Goal: Information Seeking & Learning: Learn about a topic

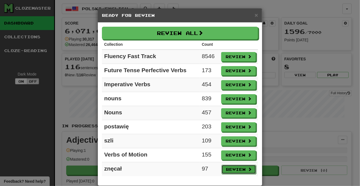
click at [239, 167] on button "Review" at bounding box center [239, 168] width 35 height 9
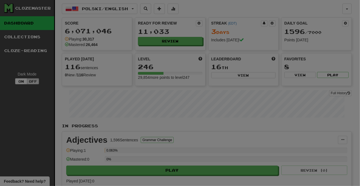
select select "***"
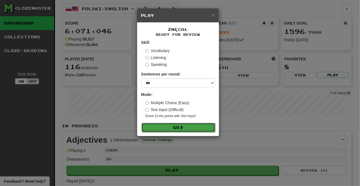
click at [175, 128] on button "Go" at bounding box center [179, 127] width 74 height 9
click at [176, 127] on button "Go" at bounding box center [179, 127] width 74 height 9
click at [171, 126] on button "Go" at bounding box center [179, 127] width 74 height 9
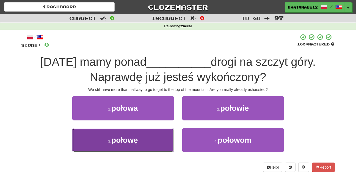
click at [155, 139] on button "3 . połowę" at bounding box center [123, 140] width 102 height 24
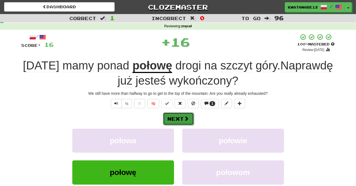
click at [181, 117] on button "Next" at bounding box center [178, 118] width 31 height 13
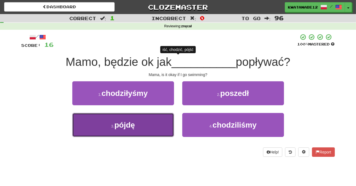
click at [168, 120] on button "3 . pójdę" at bounding box center [123, 125] width 102 height 24
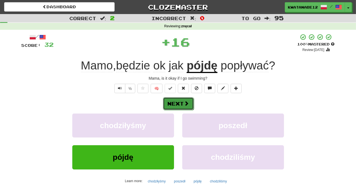
click at [192, 103] on button "Next" at bounding box center [178, 103] width 31 height 13
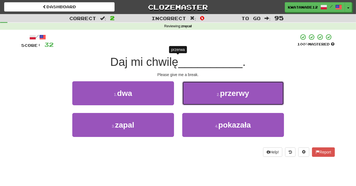
drag, startPoint x: 200, startPoint y: 93, endPoint x: 202, endPoint y: 95, distance: 3.0
click at [201, 94] on button "2 . przerwy" at bounding box center [233, 93] width 102 height 24
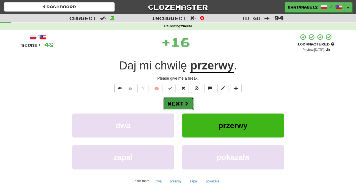
click at [179, 101] on button "Next" at bounding box center [178, 103] width 31 height 13
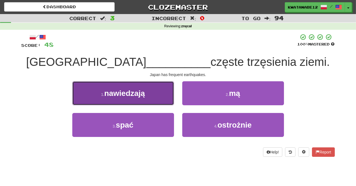
click at [157, 88] on button "1 . nawiedzają" at bounding box center [123, 93] width 102 height 24
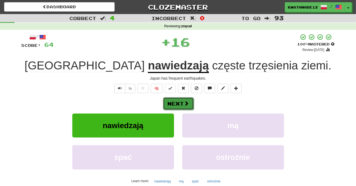
click at [182, 101] on button "Next" at bounding box center [178, 103] width 31 height 13
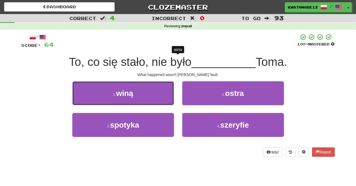
drag, startPoint x: 157, startPoint y: 96, endPoint x: 161, endPoint y: 96, distance: 3.3
click at [158, 96] on button "1 . winą" at bounding box center [123, 93] width 102 height 24
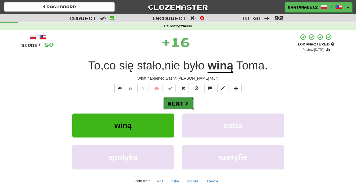
click at [184, 99] on button "Next" at bounding box center [178, 103] width 31 height 13
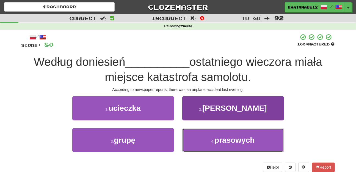
click at [197, 135] on button "4 . prasowych" at bounding box center [233, 140] width 102 height 24
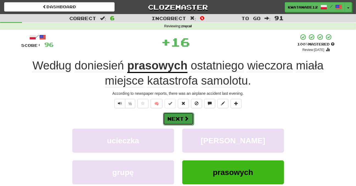
click at [180, 116] on button "Next" at bounding box center [178, 118] width 31 height 13
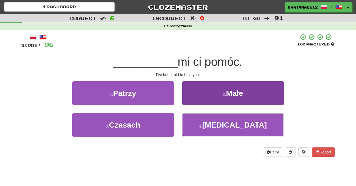
click at [198, 121] on button "4 . [MEDICAL_DATA]" at bounding box center [233, 125] width 102 height 24
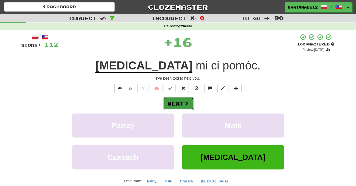
click at [176, 101] on button "Next" at bounding box center [178, 103] width 31 height 13
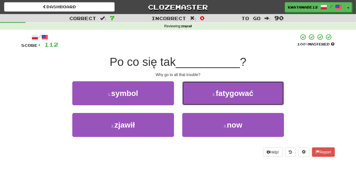
drag, startPoint x: 200, startPoint y: 93, endPoint x: 197, endPoint y: 94, distance: 3.1
click at [197, 94] on button "2 . fatygować" at bounding box center [233, 93] width 102 height 24
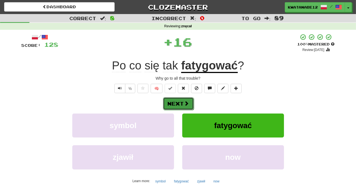
click at [185, 99] on button "Next" at bounding box center [178, 103] width 31 height 13
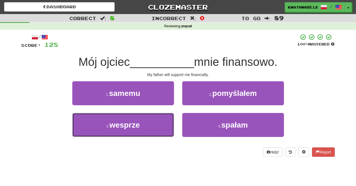
drag, startPoint x: 153, startPoint y: 122, endPoint x: 180, endPoint y: 109, distance: 29.9
click at [154, 122] on button "3 . wesprze" at bounding box center [123, 125] width 102 height 24
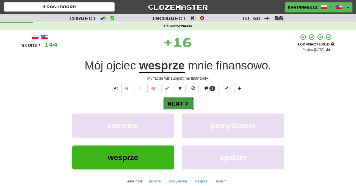
click at [189, 104] on button "Next" at bounding box center [178, 103] width 31 height 13
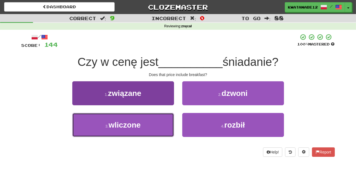
drag, startPoint x: 148, startPoint y: 118, endPoint x: 152, endPoint y: 118, distance: 3.6
click at [151, 118] on button "3 . wliczone" at bounding box center [123, 125] width 102 height 24
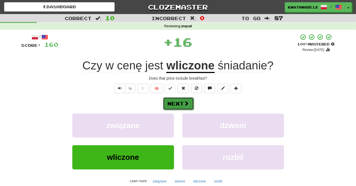
click at [181, 101] on button "Next" at bounding box center [178, 103] width 31 height 13
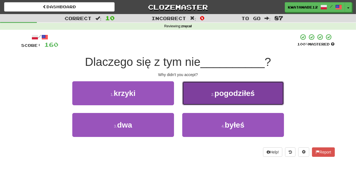
drag, startPoint x: 201, startPoint y: 90, endPoint x: 198, endPoint y: 90, distance: 3.3
click at [198, 90] on button "2 . pogodziłeś" at bounding box center [233, 93] width 102 height 24
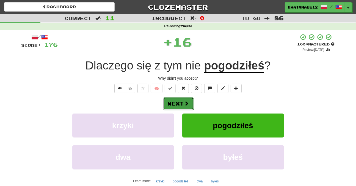
click at [187, 99] on button "Next" at bounding box center [178, 103] width 31 height 13
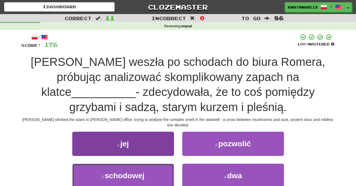
drag, startPoint x: 156, startPoint y: 161, endPoint x: 159, endPoint y: 159, distance: 4.6
click at [156, 163] on button "3 . schodowej" at bounding box center [123, 175] width 102 height 24
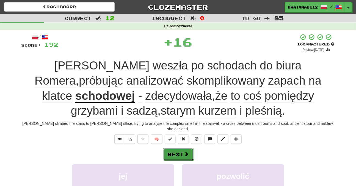
click at [178, 148] on button "Next" at bounding box center [178, 154] width 31 height 13
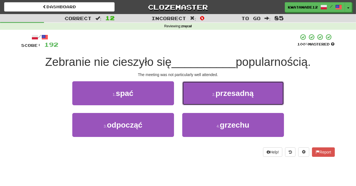
click at [192, 92] on button "2 . przesadną" at bounding box center [233, 93] width 102 height 24
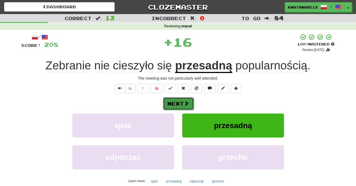
drag, startPoint x: 184, startPoint y: 98, endPoint x: 181, endPoint y: 98, distance: 3.0
click at [181, 98] on button "Next" at bounding box center [178, 103] width 31 height 13
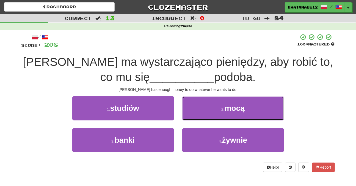
click at [192, 110] on button "2 . mocą" at bounding box center [233, 108] width 102 height 24
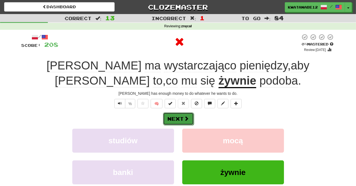
click at [184, 114] on button "Next" at bounding box center [178, 118] width 31 height 13
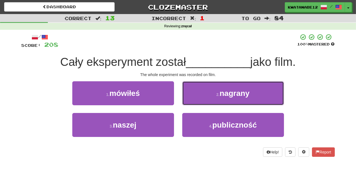
click at [197, 93] on button "2 . nagrany" at bounding box center [233, 93] width 102 height 24
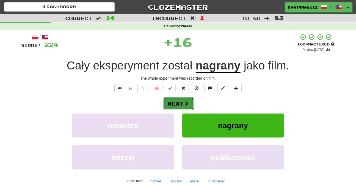
click at [188, 99] on button "Next" at bounding box center [178, 103] width 31 height 13
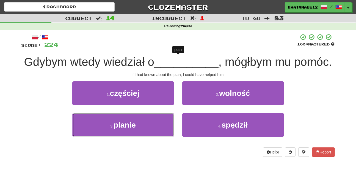
drag, startPoint x: 162, startPoint y: 115, endPoint x: 168, endPoint y: 111, distance: 7.6
click at [161, 115] on button "3 . planie" at bounding box center [123, 125] width 102 height 24
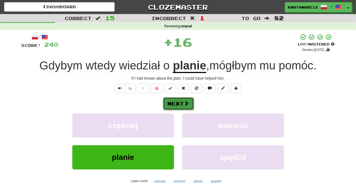
click at [185, 98] on button "Next" at bounding box center [178, 103] width 31 height 13
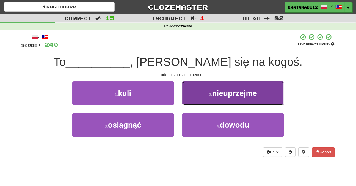
click at [195, 91] on button "2 . nieuprzejme" at bounding box center [233, 93] width 102 height 24
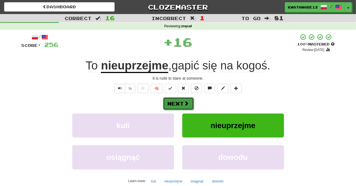
click at [184, 101] on span at bounding box center [186, 103] width 5 height 5
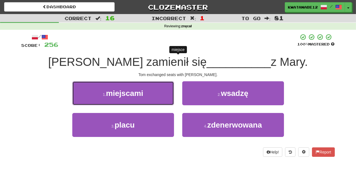
click at [156, 96] on button "1 . miejscami" at bounding box center [123, 93] width 102 height 24
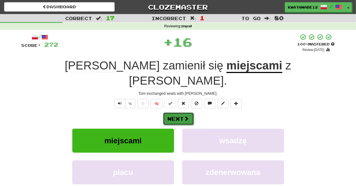
click at [186, 116] on span at bounding box center [186, 118] width 5 height 5
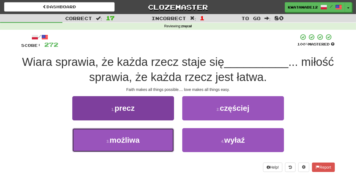
drag, startPoint x: 158, startPoint y: 133, endPoint x: 167, endPoint y: 129, distance: 9.6
click at [158, 133] on button "3 . możliwa" at bounding box center [123, 140] width 102 height 24
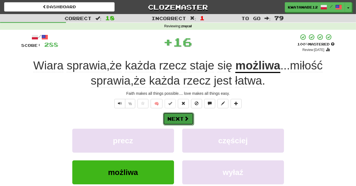
click at [186, 116] on span at bounding box center [186, 118] width 5 height 5
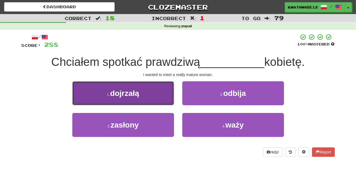
click at [154, 96] on button "1 . dojrzałą" at bounding box center [123, 93] width 102 height 24
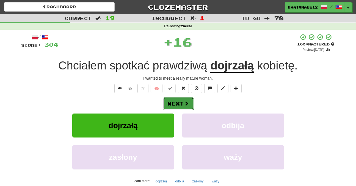
click at [191, 102] on button "Next" at bounding box center [178, 103] width 31 height 13
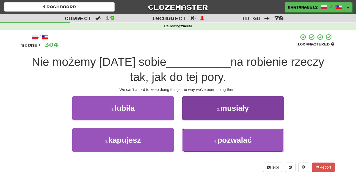
click at [200, 134] on button "4 . pozwalać" at bounding box center [233, 140] width 102 height 24
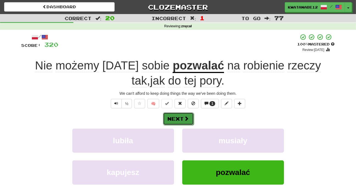
click at [177, 118] on button "Next" at bounding box center [178, 118] width 31 height 13
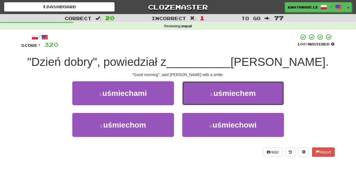
click at [196, 95] on button "2 . uśmiechem" at bounding box center [233, 93] width 102 height 24
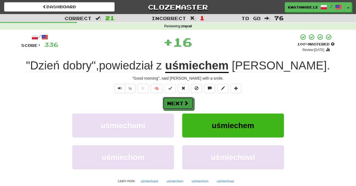
drag, startPoint x: 188, startPoint y: 102, endPoint x: 180, endPoint y: 93, distance: 11.5
click at [187, 102] on span at bounding box center [186, 102] width 5 height 5
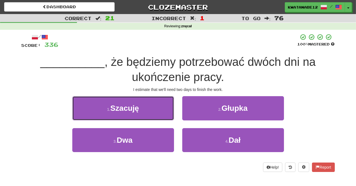
drag, startPoint x: 156, startPoint y: 110, endPoint x: 162, endPoint y: 109, distance: 6.1
click at [156, 108] on button "1 . [GEOGRAPHIC_DATA]" at bounding box center [123, 108] width 102 height 24
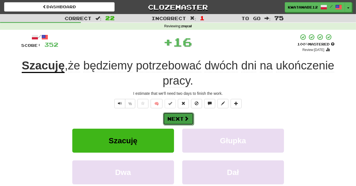
click at [185, 119] on span at bounding box center [186, 118] width 5 height 5
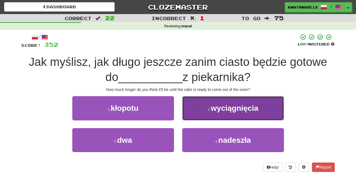
click at [190, 113] on button "2 . wyciągnięcia" at bounding box center [233, 108] width 102 height 24
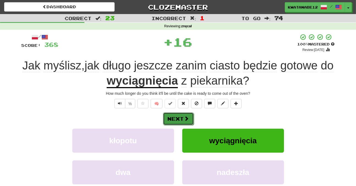
click at [187, 116] on span at bounding box center [186, 118] width 5 height 5
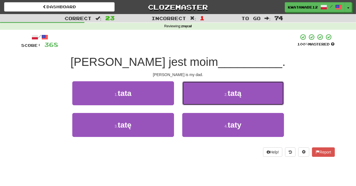
drag, startPoint x: 192, startPoint y: 90, endPoint x: 193, endPoint y: 93, distance: 3.2
click at [194, 93] on button "2 . tatą" at bounding box center [233, 93] width 102 height 24
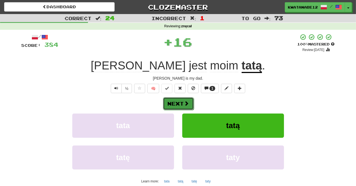
click at [184, 105] on span at bounding box center [186, 103] width 5 height 5
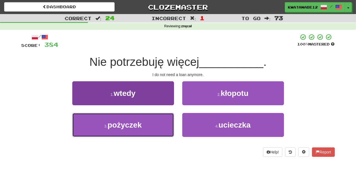
drag, startPoint x: 156, startPoint y: 123, endPoint x: 162, endPoint y: 120, distance: 7.1
click at [158, 123] on button "3 . pożyczek" at bounding box center [123, 125] width 102 height 24
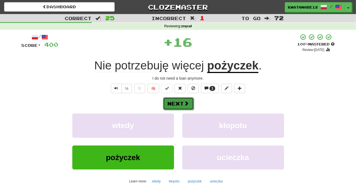
click at [179, 107] on button "Next" at bounding box center [178, 103] width 31 height 13
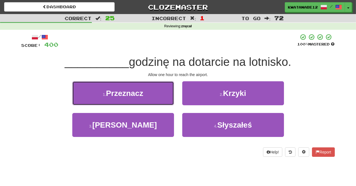
drag, startPoint x: 159, startPoint y: 93, endPoint x: 167, endPoint y: 96, distance: 7.7
click at [166, 96] on button "1 . [GEOGRAPHIC_DATA]" at bounding box center [123, 93] width 102 height 24
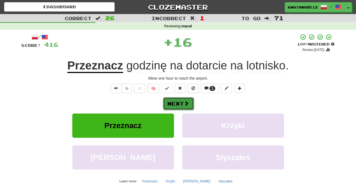
click at [185, 100] on button "Next" at bounding box center [178, 103] width 31 height 13
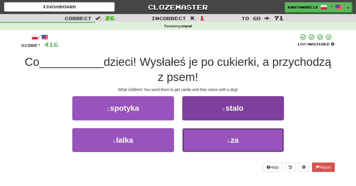
drag, startPoint x: 194, startPoint y: 140, endPoint x: 193, endPoint y: 134, distance: 6.4
click at [195, 139] on button "4 . za" at bounding box center [233, 140] width 102 height 24
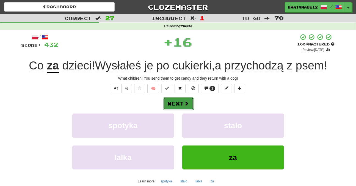
click at [179, 103] on button "Next" at bounding box center [178, 103] width 31 height 13
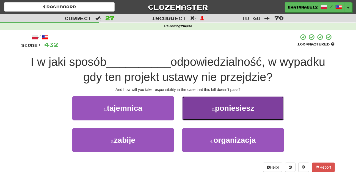
click at [197, 107] on button "2 . poniesiesz" at bounding box center [233, 108] width 102 height 24
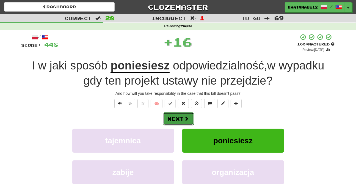
click at [176, 117] on button "Next" at bounding box center [178, 118] width 31 height 13
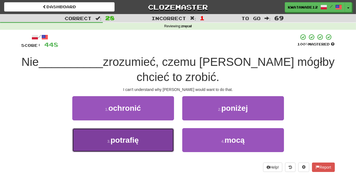
drag, startPoint x: 165, startPoint y: 136, endPoint x: 182, endPoint y: 123, distance: 21.8
click at [167, 136] on button "3 . potrafię" at bounding box center [123, 140] width 102 height 24
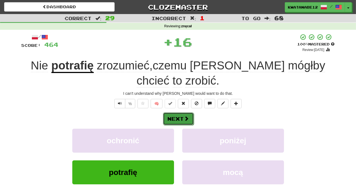
click at [181, 112] on button "Next" at bounding box center [178, 118] width 31 height 13
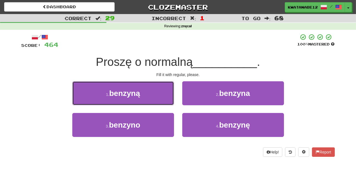
drag, startPoint x: 157, startPoint y: 93, endPoint x: 160, endPoint y: 94, distance: 3.3
click at [158, 93] on button "1 . benzyną" at bounding box center [123, 93] width 102 height 24
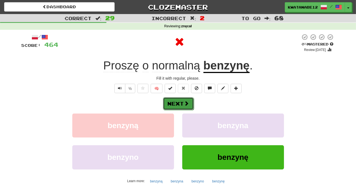
click at [186, 100] on button "Next" at bounding box center [178, 103] width 31 height 13
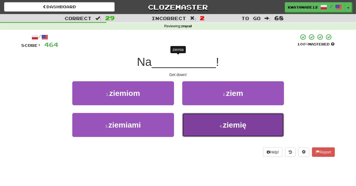
drag, startPoint x: 204, startPoint y: 125, endPoint x: 197, endPoint y: 112, distance: 14.9
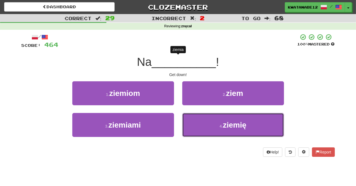
click at [203, 124] on button "4 . ziemię" at bounding box center [233, 125] width 102 height 24
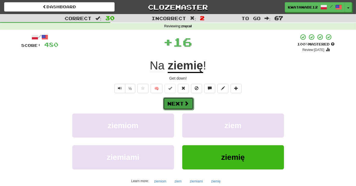
click at [185, 104] on span at bounding box center [186, 103] width 5 height 5
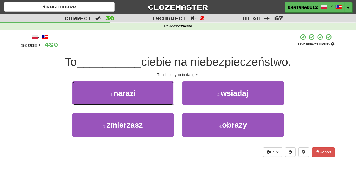
drag, startPoint x: 153, startPoint y: 92, endPoint x: 167, endPoint y: 96, distance: 14.2
click at [154, 92] on button "1 . narazi" at bounding box center [123, 93] width 102 height 24
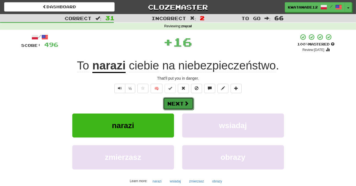
click at [183, 101] on button "Next" at bounding box center [178, 103] width 31 height 13
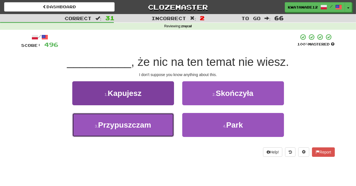
drag, startPoint x: 148, startPoint y: 119, endPoint x: 166, endPoint y: 117, distance: 18.3
click at [161, 118] on button "3 . Przypuszczam" at bounding box center [123, 125] width 102 height 24
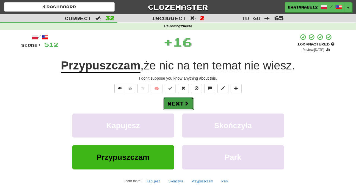
click at [184, 107] on button "Next" at bounding box center [178, 103] width 31 height 13
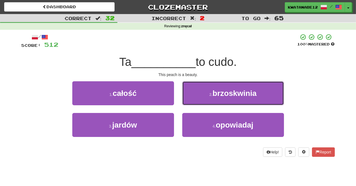
drag, startPoint x: 201, startPoint y: 92, endPoint x: 199, endPoint y: 96, distance: 4.5
click at [200, 95] on button "2 . brzoskwinia" at bounding box center [233, 93] width 102 height 24
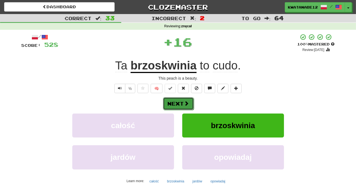
click at [188, 102] on span at bounding box center [186, 103] width 5 height 5
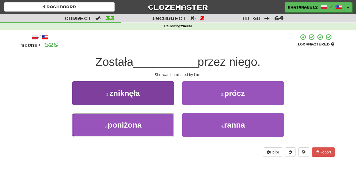
click at [146, 126] on button "3 . poniżona" at bounding box center [123, 125] width 102 height 24
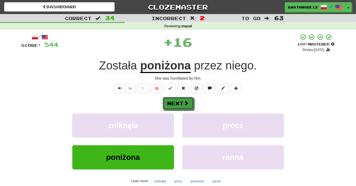
drag, startPoint x: 181, startPoint y: 103, endPoint x: 172, endPoint y: 88, distance: 18.0
click at [177, 91] on div "/ Score: 544 + 16 100 % Mastered Review: [DATE] Została poniżona przez niego . …" at bounding box center [177, 120] width 313 height 172
click at [191, 109] on button "Next" at bounding box center [178, 103] width 31 height 13
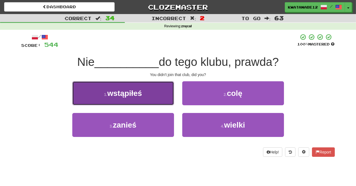
drag, startPoint x: 154, startPoint y: 90, endPoint x: 162, endPoint y: 96, distance: 10.8
click at [162, 96] on button "1 . wstąpiłeś" at bounding box center [123, 93] width 102 height 24
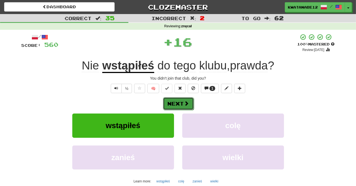
click at [184, 98] on button "Next" at bounding box center [178, 103] width 31 height 13
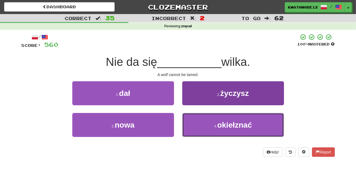
click at [195, 122] on button "4 . okiełznać" at bounding box center [233, 125] width 102 height 24
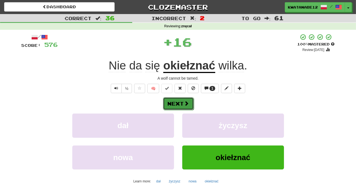
click at [185, 103] on span at bounding box center [186, 103] width 5 height 5
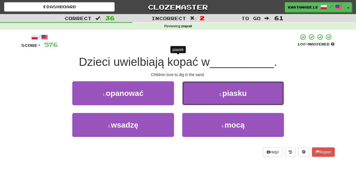
click at [200, 94] on button "2 . piasku" at bounding box center [233, 93] width 102 height 24
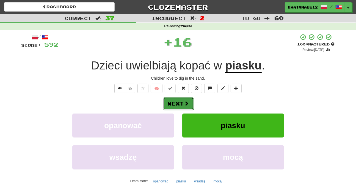
click at [186, 101] on span at bounding box center [186, 103] width 5 height 5
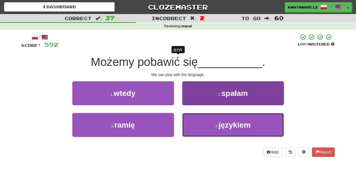
click at [208, 123] on button "4 . językiem" at bounding box center [233, 125] width 102 height 24
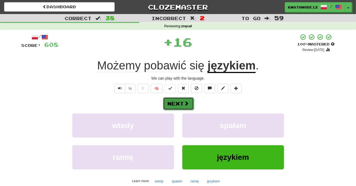
drag, startPoint x: 188, startPoint y: 102, endPoint x: 180, endPoint y: 100, distance: 7.8
click at [180, 100] on button "Next" at bounding box center [178, 103] width 31 height 13
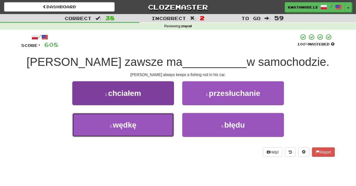
drag, startPoint x: 150, startPoint y: 128, endPoint x: 173, endPoint y: 116, distance: 26.2
click at [155, 125] on button "3 . wędkę" at bounding box center [123, 125] width 102 height 24
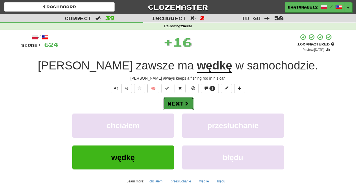
click at [181, 106] on button "Next" at bounding box center [178, 103] width 31 height 13
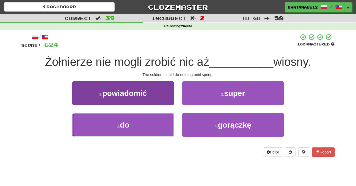
drag, startPoint x: 148, startPoint y: 126, endPoint x: 167, endPoint y: 117, distance: 20.7
click at [156, 121] on button "3 . do" at bounding box center [123, 125] width 102 height 24
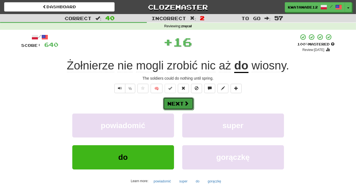
click at [188, 99] on button "Next" at bounding box center [178, 103] width 31 height 13
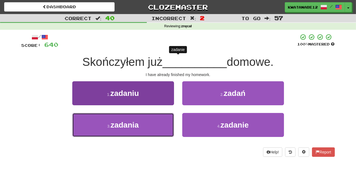
drag, startPoint x: 148, startPoint y: 119, endPoint x: 157, endPoint y: 119, distance: 9.3
click at [153, 119] on button "3 . zadania" at bounding box center [123, 125] width 102 height 24
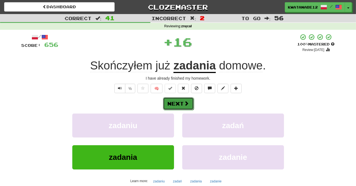
click at [179, 100] on button "Next" at bounding box center [178, 103] width 31 height 13
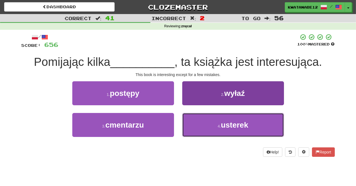
drag, startPoint x: 198, startPoint y: 126, endPoint x: 193, endPoint y: 115, distance: 11.8
click at [198, 126] on button "4 . usterek" at bounding box center [233, 125] width 102 height 24
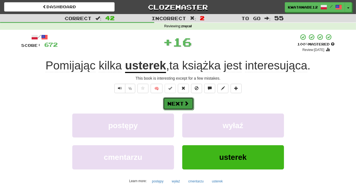
click at [182, 100] on button "Next" at bounding box center [178, 103] width 31 height 13
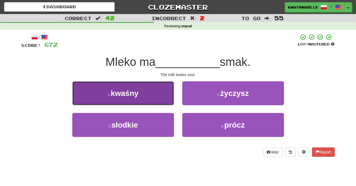
click at [154, 93] on button "1 . kwaśny" at bounding box center [123, 93] width 102 height 24
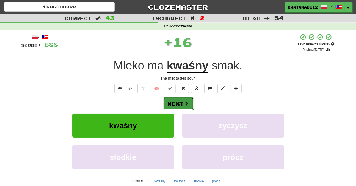
click at [175, 98] on button "Next" at bounding box center [178, 103] width 31 height 13
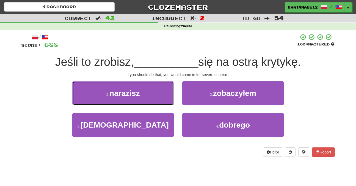
drag, startPoint x: 152, startPoint y: 94, endPoint x: 159, endPoint y: 96, distance: 7.9
click at [151, 92] on button "1 . narazisz" at bounding box center [123, 93] width 102 height 24
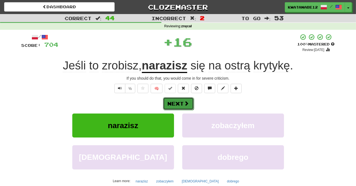
drag, startPoint x: 178, startPoint y: 101, endPoint x: 181, endPoint y: 102, distance: 2.8
click at [181, 102] on button "Next" at bounding box center [178, 103] width 31 height 13
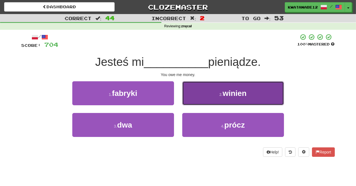
click at [195, 90] on button "2 . winien" at bounding box center [233, 93] width 102 height 24
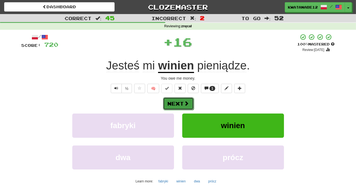
click at [184, 101] on span at bounding box center [186, 103] width 5 height 5
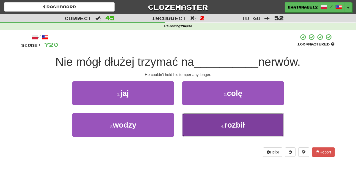
click at [201, 119] on button "4 . rozbił" at bounding box center [233, 125] width 102 height 24
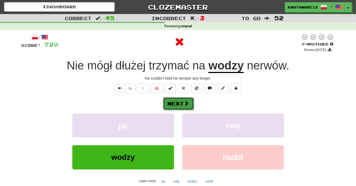
click at [181, 103] on button "Next" at bounding box center [178, 103] width 31 height 13
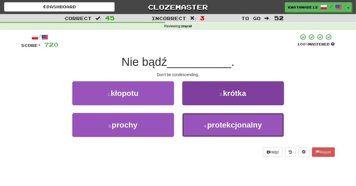
drag, startPoint x: 191, startPoint y: 131, endPoint x: 188, endPoint y: 128, distance: 4.5
click at [190, 129] on button "4 . protekcjonalny" at bounding box center [233, 125] width 102 height 24
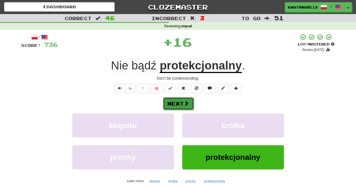
click at [175, 102] on button "Next" at bounding box center [178, 103] width 31 height 13
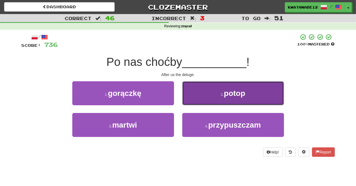
drag, startPoint x: 192, startPoint y: 85, endPoint x: 192, endPoint y: 94, distance: 8.3
click at [192, 94] on button "2 . potop" at bounding box center [233, 93] width 102 height 24
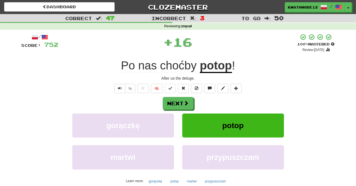
click at [186, 111] on div "Next gorączkę potop martwi przypuszczam Learn more: gorączkę potop martwi przyp…" at bounding box center [177, 141] width 313 height 88
drag, startPoint x: 186, startPoint y: 104, endPoint x: 148, endPoint y: 91, distance: 39.6
click at [186, 104] on span at bounding box center [186, 102] width 5 height 5
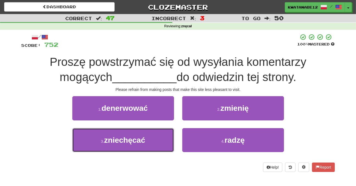
drag, startPoint x: 148, startPoint y: 137, endPoint x: 163, endPoint y: 128, distance: 17.3
click at [152, 136] on button "3 . zniechęcać" at bounding box center [123, 140] width 102 height 24
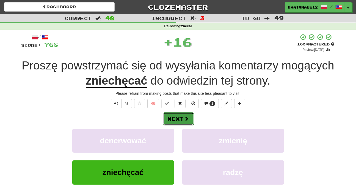
click at [178, 117] on button "Next" at bounding box center [178, 118] width 31 height 13
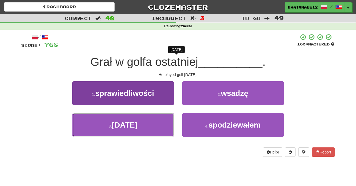
drag, startPoint x: 148, startPoint y: 121, endPoint x: 163, endPoint y: 118, distance: 14.6
click at [157, 122] on button "3 . [DATE]" at bounding box center [123, 125] width 102 height 24
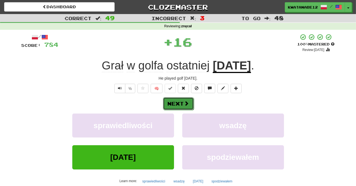
click at [185, 103] on span at bounding box center [186, 103] width 5 height 5
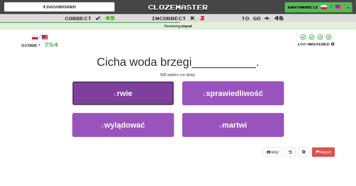
drag, startPoint x: 154, startPoint y: 94, endPoint x: 159, endPoint y: 96, distance: 5.0
click at [159, 96] on button "1 . rwie" at bounding box center [123, 93] width 102 height 24
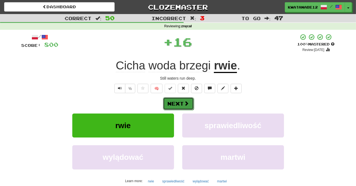
click at [184, 101] on span at bounding box center [186, 103] width 5 height 5
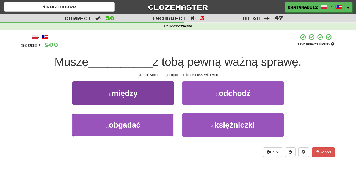
drag, startPoint x: 156, startPoint y: 124, endPoint x: 161, endPoint y: 121, distance: 6.1
click at [154, 124] on button "3 . obgadać" at bounding box center [123, 125] width 102 height 24
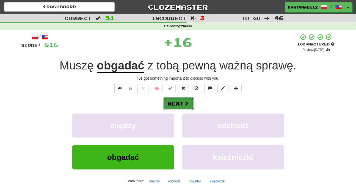
click at [186, 101] on span at bounding box center [186, 103] width 5 height 5
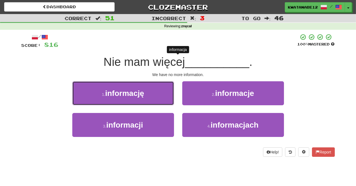
click at [151, 95] on button "1 . informację" at bounding box center [123, 93] width 102 height 24
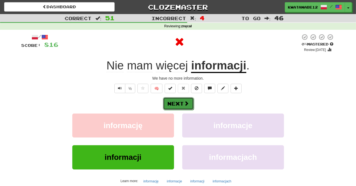
click at [187, 100] on button "Next" at bounding box center [178, 103] width 31 height 13
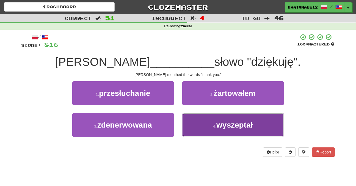
click at [206, 120] on button "4 . wyszeptał" at bounding box center [233, 125] width 102 height 24
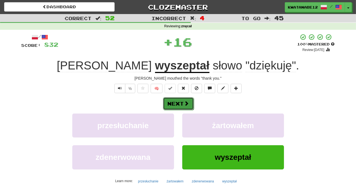
click at [179, 101] on button "Next" at bounding box center [178, 103] width 31 height 13
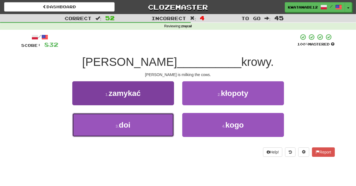
drag, startPoint x: 159, startPoint y: 122, endPoint x: 164, endPoint y: 119, distance: 5.2
click at [161, 122] on button "3 . doi" at bounding box center [123, 125] width 102 height 24
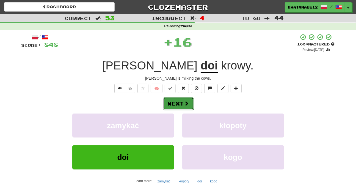
click at [189, 102] on span at bounding box center [186, 103] width 5 height 5
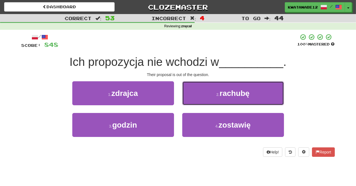
click at [197, 95] on button "2 . rachubę" at bounding box center [233, 93] width 102 height 24
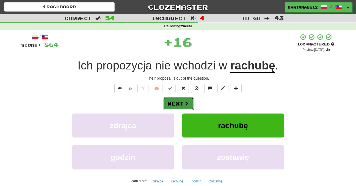
click at [184, 106] on button "Next" at bounding box center [178, 103] width 31 height 13
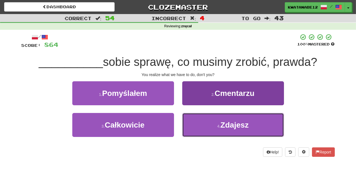
click at [207, 123] on button "4 . Zdajesz" at bounding box center [233, 125] width 102 height 24
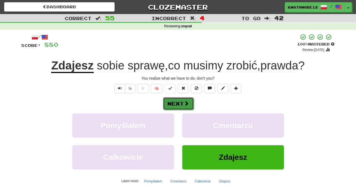
click at [182, 103] on button "Next" at bounding box center [178, 103] width 31 height 13
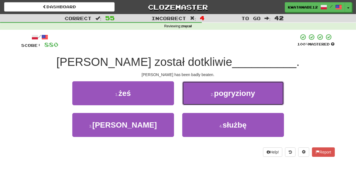
click at [193, 94] on button "2 . pogryziony" at bounding box center [233, 93] width 102 height 24
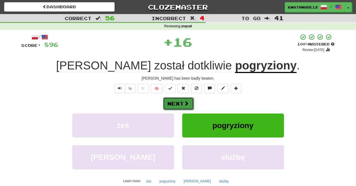
click at [184, 103] on span at bounding box center [186, 103] width 5 height 5
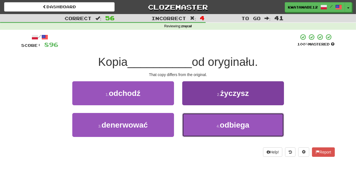
click at [200, 129] on button "4 . odbiega" at bounding box center [233, 125] width 102 height 24
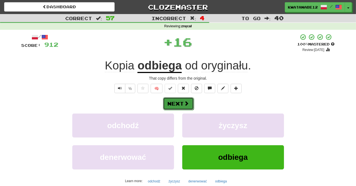
click at [181, 105] on button "Next" at bounding box center [178, 103] width 31 height 13
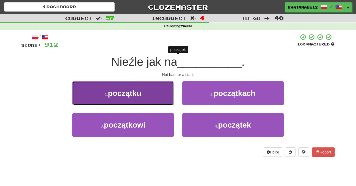
click at [156, 98] on button "1 . początku" at bounding box center [123, 93] width 102 height 24
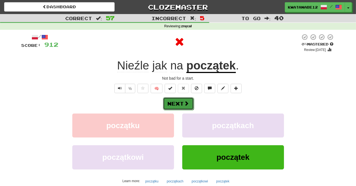
click at [182, 101] on button "Next" at bounding box center [178, 103] width 31 height 13
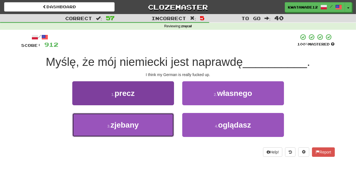
drag, startPoint x: 145, startPoint y: 120, endPoint x: 155, endPoint y: 115, distance: 10.8
click at [148, 119] on button "3 . zjebany" at bounding box center [123, 125] width 102 height 24
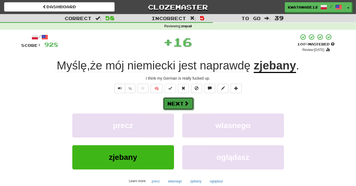
click at [177, 103] on button "Next" at bounding box center [178, 103] width 31 height 13
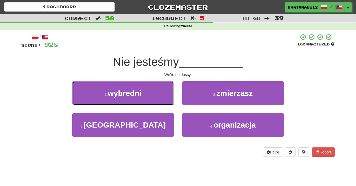
drag, startPoint x: 159, startPoint y: 91, endPoint x: 177, endPoint y: 90, distance: 17.3
click at [165, 90] on button "1 . wybredni" at bounding box center [123, 93] width 102 height 24
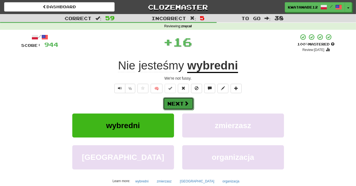
click at [190, 99] on button "Next" at bounding box center [178, 103] width 31 height 13
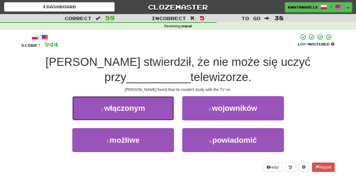
drag, startPoint x: 153, startPoint y: 109, endPoint x: 167, endPoint y: 111, distance: 14.6
click at [163, 110] on button "1 . włączonym" at bounding box center [123, 108] width 102 height 24
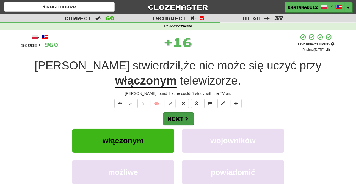
drag, startPoint x: 181, startPoint y: 112, endPoint x: 192, endPoint y: 120, distance: 14.3
click at [187, 117] on div "Next" at bounding box center [177, 118] width 313 height 13
click at [189, 115] on button "Next" at bounding box center [178, 118] width 31 height 13
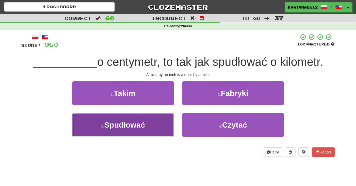
click at [155, 124] on button "3 . Spudłować" at bounding box center [123, 125] width 102 height 24
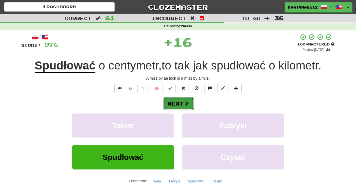
click at [185, 108] on button "Next" at bounding box center [178, 103] width 31 height 13
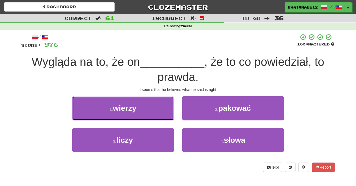
drag, startPoint x: 164, startPoint y: 103, endPoint x: 169, endPoint y: 111, distance: 10.1
click at [161, 107] on button "1 . wierzy" at bounding box center [123, 108] width 102 height 24
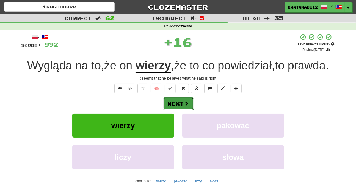
drag, startPoint x: 186, startPoint y: 104, endPoint x: 185, endPoint y: 101, distance: 2.8
click at [185, 101] on span at bounding box center [186, 103] width 5 height 5
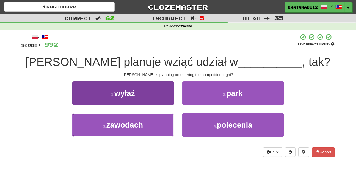
drag, startPoint x: 152, startPoint y: 121, endPoint x: 155, endPoint y: 121, distance: 3.3
click at [154, 121] on button "3 . zawodach" at bounding box center [123, 125] width 102 height 24
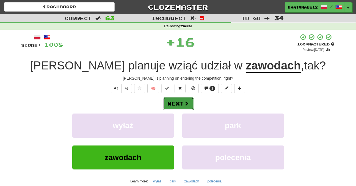
click at [183, 101] on button "Next" at bounding box center [178, 103] width 31 height 13
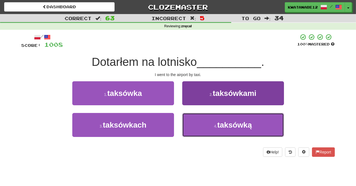
click at [200, 123] on button "4 . taksówką" at bounding box center [233, 125] width 102 height 24
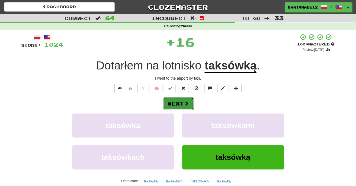
click at [179, 101] on button "Next" at bounding box center [178, 103] width 31 height 13
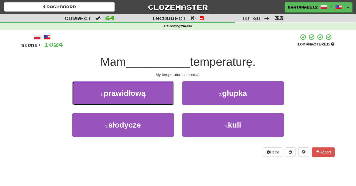
drag, startPoint x: 153, startPoint y: 94, endPoint x: 166, endPoint y: 96, distance: 13.6
click at [155, 94] on button "1 . prawidłową" at bounding box center [123, 93] width 102 height 24
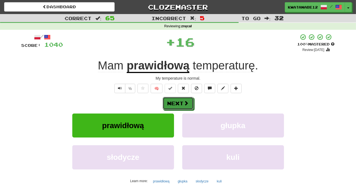
drag, startPoint x: 184, startPoint y: 99, endPoint x: 179, endPoint y: 100, distance: 5.3
click at [185, 100] on button "Next" at bounding box center [178, 103] width 31 height 13
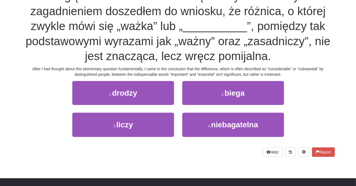
scroll to position [66, 0]
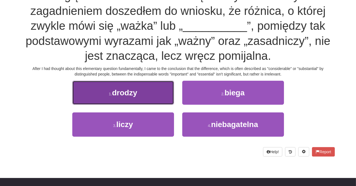
click at [150, 93] on button "1 . drodzy" at bounding box center [123, 93] width 102 height 24
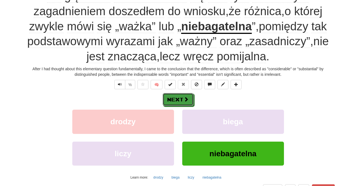
drag, startPoint x: 182, startPoint y: 100, endPoint x: 180, endPoint y: 79, distance: 20.9
click at [182, 100] on button "Next" at bounding box center [178, 99] width 31 height 13
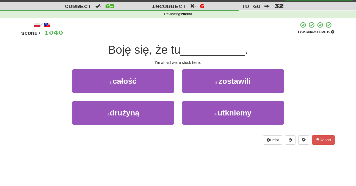
scroll to position [11, 0]
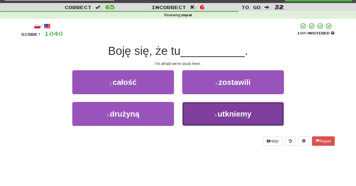
click at [204, 107] on button "4 . utkniemy" at bounding box center [233, 114] width 102 height 24
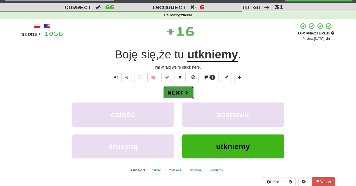
click at [178, 92] on button "Next" at bounding box center [178, 92] width 31 height 13
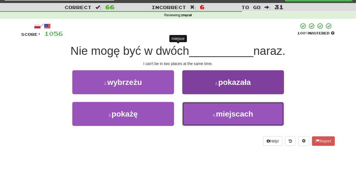
drag, startPoint x: 203, startPoint y: 113, endPoint x: 199, endPoint y: 109, distance: 6.0
click at [202, 112] on button "4 . miejscach" at bounding box center [233, 114] width 102 height 24
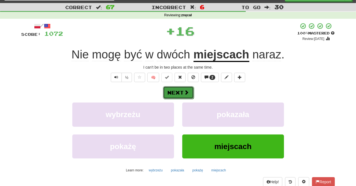
click at [184, 88] on button "Next" at bounding box center [178, 92] width 31 height 13
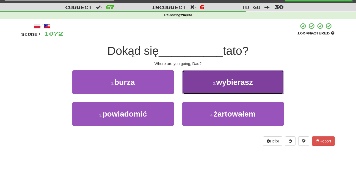
drag, startPoint x: 207, startPoint y: 78, endPoint x: 203, endPoint y: 83, distance: 6.6
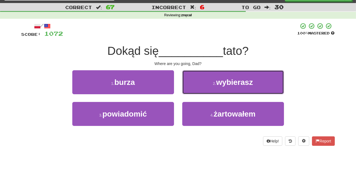
click at [205, 80] on button "2 . wybierasz" at bounding box center [233, 82] width 102 height 24
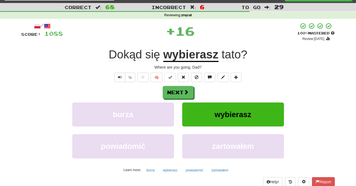
click at [193, 90] on div "Next" at bounding box center [177, 92] width 313 height 13
click at [186, 92] on span at bounding box center [186, 92] width 5 height 5
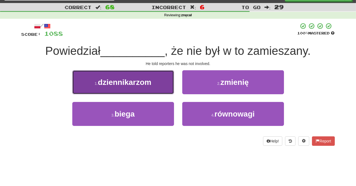
drag, startPoint x: 156, startPoint y: 83, endPoint x: 162, endPoint y: 90, distance: 9.5
click at [162, 90] on button "1 . dziennikarzom" at bounding box center [123, 82] width 102 height 24
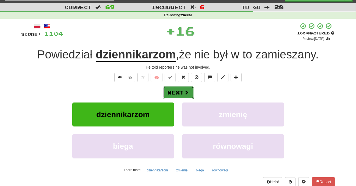
click at [192, 87] on button "Next" at bounding box center [178, 92] width 31 height 13
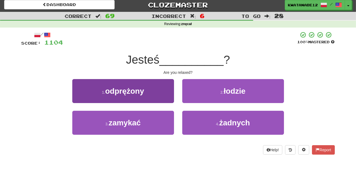
scroll to position [2, 0]
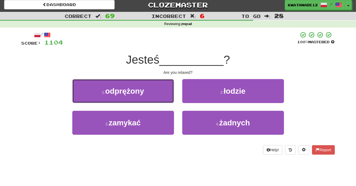
click at [154, 93] on button "1 . odprężony" at bounding box center [123, 91] width 102 height 24
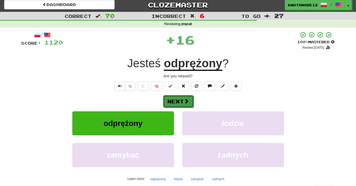
click at [186, 101] on span at bounding box center [186, 100] width 5 height 5
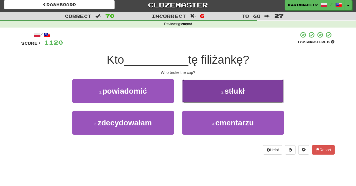
click at [202, 89] on button "2 . stłukł" at bounding box center [233, 91] width 102 height 24
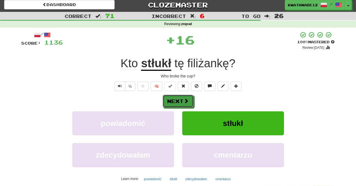
click at [185, 99] on span at bounding box center [186, 100] width 5 height 5
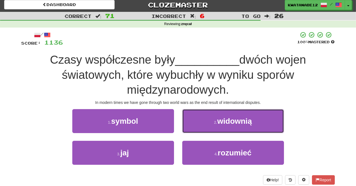
drag, startPoint x: 208, startPoint y: 123, endPoint x: 205, endPoint y: 123, distance: 2.8
click at [207, 123] on button "2 . widownią" at bounding box center [233, 121] width 102 height 24
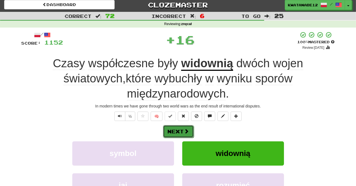
click at [182, 128] on button "Next" at bounding box center [178, 131] width 31 height 13
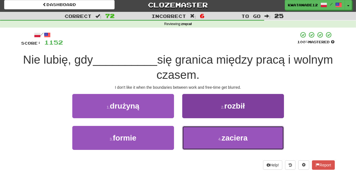
click at [204, 133] on button "4 . zaciera" at bounding box center [233, 138] width 102 height 24
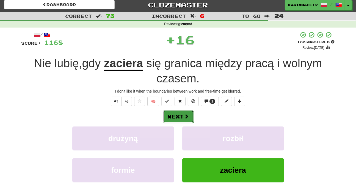
drag, startPoint x: 183, startPoint y: 111, endPoint x: 183, endPoint y: 115, distance: 4.4
click at [183, 115] on button "Next" at bounding box center [178, 116] width 31 height 13
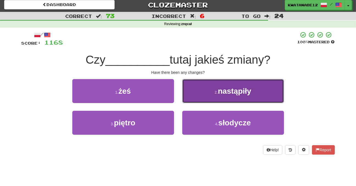
click at [199, 96] on button "2 . nastąpiły" at bounding box center [233, 91] width 102 height 24
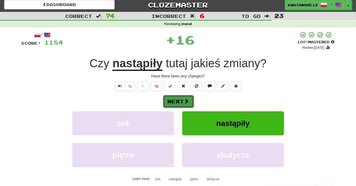
click at [182, 104] on button "Next" at bounding box center [178, 101] width 31 height 13
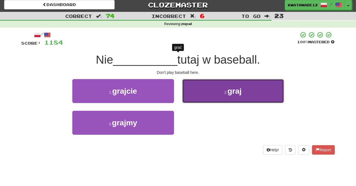
drag, startPoint x: 202, startPoint y: 93, endPoint x: 200, endPoint y: 95, distance: 3.3
click at [200, 95] on button "2 . graj" at bounding box center [233, 91] width 102 height 24
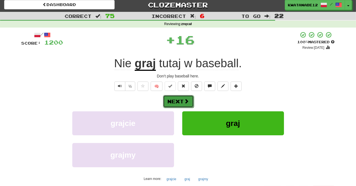
click at [180, 99] on button "Next" at bounding box center [178, 101] width 31 height 13
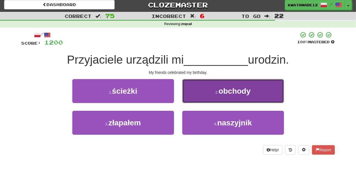
click at [198, 95] on button "2 . obchody" at bounding box center [233, 91] width 102 height 24
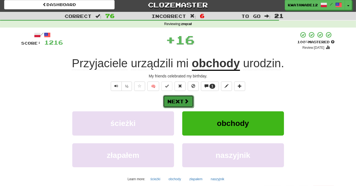
click at [175, 101] on button "Next" at bounding box center [178, 101] width 31 height 13
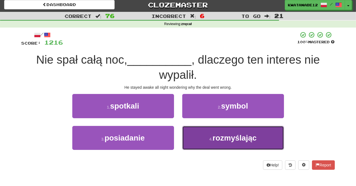
drag, startPoint x: 203, startPoint y: 137, endPoint x: 206, endPoint y: 143, distance: 6.4
click at [206, 143] on button "4 . rozmyślając" at bounding box center [233, 138] width 102 height 24
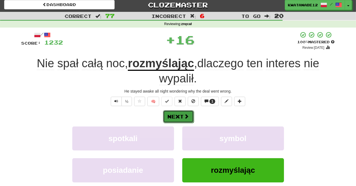
click at [180, 117] on button "Next" at bounding box center [178, 116] width 31 height 13
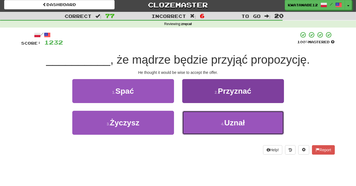
drag, startPoint x: 203, startPoint y: 125, endPoint x: 199, endPoint y: 120, distance: 6.6
click at [204, 124] on button "4 . Uznał" at bounding box center [233, 122] width 102 height 24
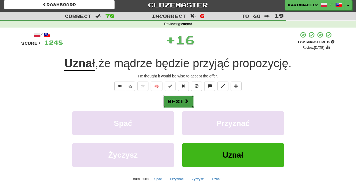
click at [184, 100] on span at bounding box center [186, 100] width 5 height 5
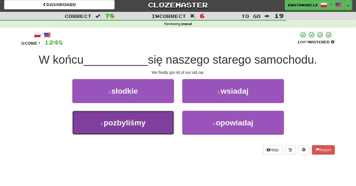
click at [147, 126] on button "3 . pozbyliśmy" at bounding box center [123, 122] width 102 height 24
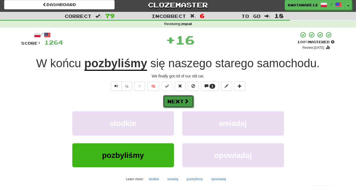
click at [182, 99] on button "Next" at bounding box center [178, 101] width 31 height 13
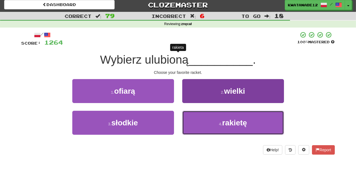
click at [203, 118] on button "4 . rakietę" at bounding box center [233, 122] width 102 height 24
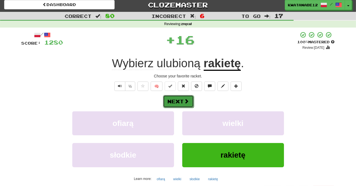
click at [179, 100] on button "Next" at bounding box center [178, 101] width 31 height 13
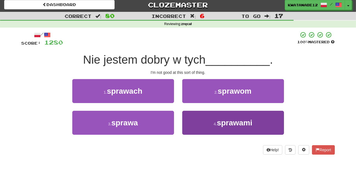
scroll to position [0, 0]
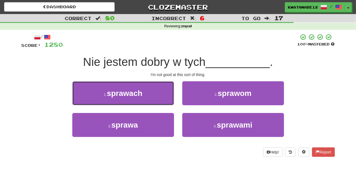
drag, startPoint x: 152, startPoint y: 91, endPoint x: 163, endPoint y: 91, distance: 11.0
click at [152, 91] on button "1 . sprawach" at bounding box center [123, 93] width 102 height 24
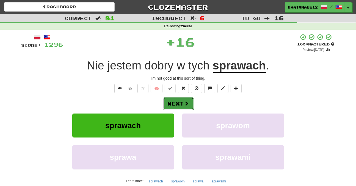
click at [190, 105] on button "Next" at bounding box center [178, 103] width 31 height 13
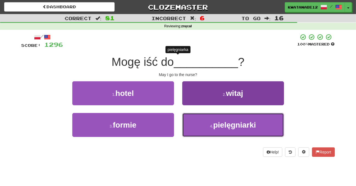
click at [193, 127] on button "4 . pielęgniarki" at bounding box center [233, 125] width 102 height 24
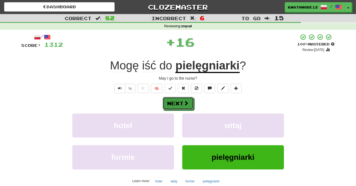
drag, startPoint x: 181, startPoint y: 104, endPoint x: 157, endPoint y: 90, distance: 28.1
click at [180, 104] on button "Next" at bounding box center [178, 103] width 31 height 13
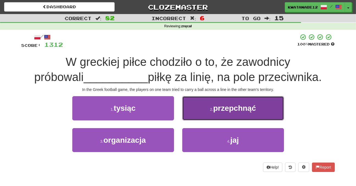
drag, startPoint x: 188, startPoint y: 107, endPoint x: 186, endPoint y: 110, distance: 4.3
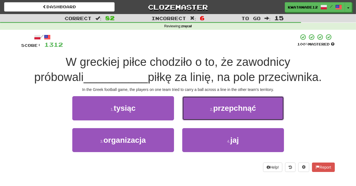
click at [187, 109] on button "2 . przepchnąć" at bounding box center [233, 108] width 102 height 24
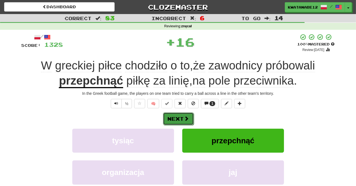
click at [179, 118] on button "Next" at bounding box center [178, 118] width 31 height 13
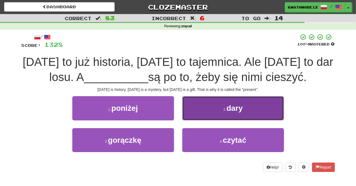
click at [195, 105] on button "2 . dary" at bounding box center [233, 108] width 102 height 24
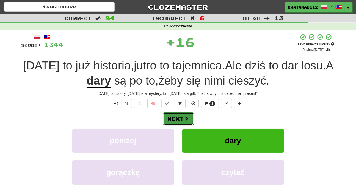
click at [180, 119] on button "Next" at bounding box center [178, 118] width 31 height 13
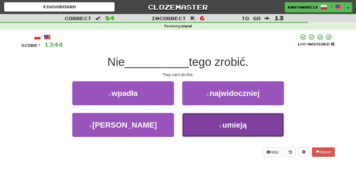
click at [199, 127] on button "4 . umieją" at bounding box center [233, 125] width 102 height 24
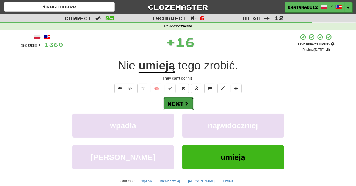
click at [181, 106] on button "Next" at bounding box center [178, 103] width 31 height 13
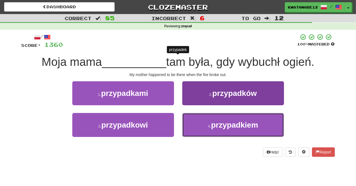
drag, startPoint x: 197, startPoint y: 125, endPoint x: 195, endPoint y: 121, distance: 3.8
click at [197, 125] on button "4 . przypadkiem" at bounding box center [233, 125] width 102 height 24
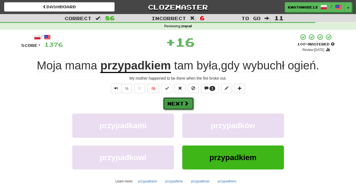
click at [180, 102] on button "Next" at bounding box center [178, 103] width 31 height 13
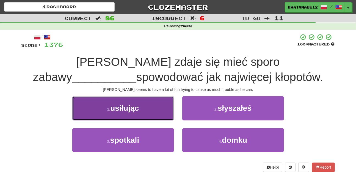
click at [157, 107] on button "1 . usiłując" at bounding box center [123, 108] width 102 height 24
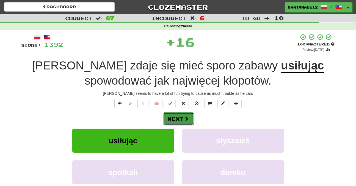
click at [187, 113] on button "Next" at bounding box center [178, 118] width 31 height 13
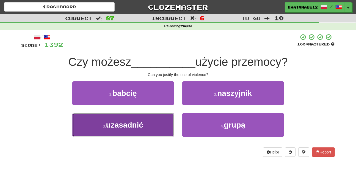
click at [148, 128] on button "3 . uzasadnić" at bounding box center [123, 125] width 102 height 24
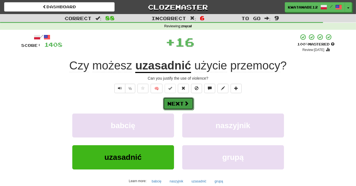
click at [177, 108] on button "Next" at bounding box center [178, 103] width 31 height 13
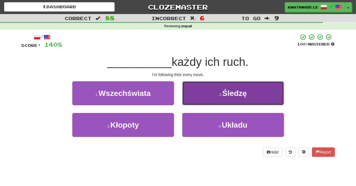
click at [199, 99] on button "2 . Śledzę" at bounding box center [233, 93] width 102 height 24
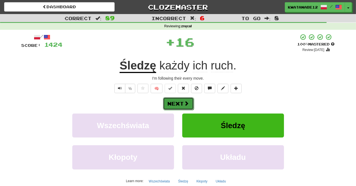
click at [182, 106] on button "Next" at bounding box center [178, 103] width 31 height 13
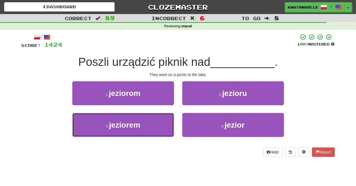
drag, startPoint x: 151, startPoint y: 125, endPoint x: 173, endPoint y: 111, distance: 25.4
click at [151, 125] on button "3 . jeziorem" at bounding box center [123, 125] width 102 height 24
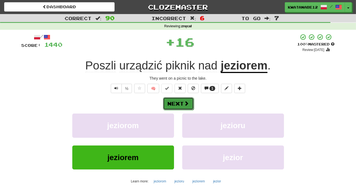
click at [182, 106] on button "Next" at bounding box center [178, 103] width 31 height 13
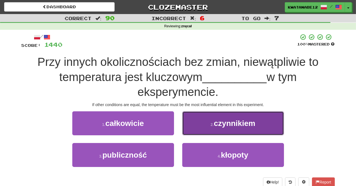
click at [195, 130] on button "2 . czynnikiem" at bounding box center [233, 123] width 102 height 24
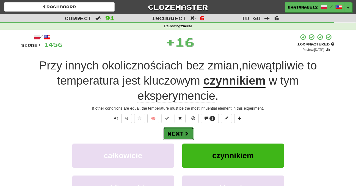
click at [182, 132] on button "Next" at bounding box center [178, 133] width 31 height 13
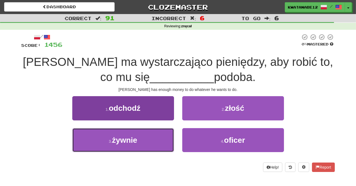
click at [156, 145] on button "3 . żywnie" at bounding box center [123, 140] width 102 height 24
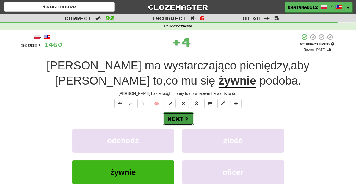
click at [190, 118] on button "Next" at bounding box center [178, 118] width 31 height 13
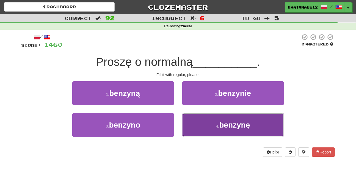
click at [213, 125] on button "4 . benzynę" at bounding box center [233, 125] width 102 height 24
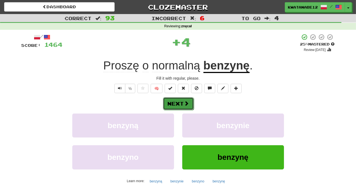
click at [173, 99] on button "Next" at bounding box center [178, 103] width 31 height 13
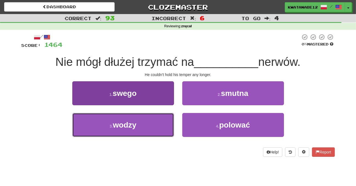
drag, startPoint x: 164, startPoint y: 131, endPoint x: 169, endPoint y: 119, distance: 13.2
click at [160, 130] on button "3 . wodzy" at bounding box center [123, 125] width 102 height 24
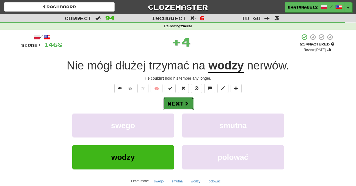
click at [186, 107] on button "Next" at bounding box center [178, 103] width 31 height 13
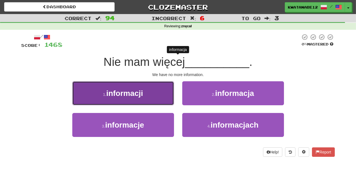
click at [152, 100] on button "1 . informacji" at bounding box center [123, 93] width 102 height 24
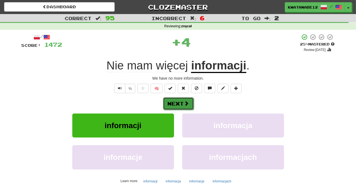
click at [179, 103] on button "Next" at bounding box center [178, 103] width 31 height 13
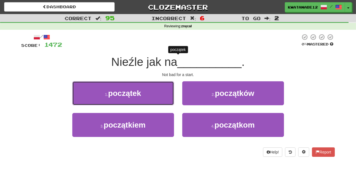
drag, startPoint x: 149, startPoint y: 91, endPoint x: 156, endPoint y: 94, distance: 7.7
click at [150, 91] on button "1 . początek" at bounding box center [123, 93] width 102 height 24
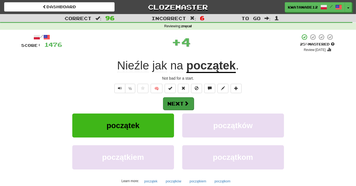
click at [190, 104] on div "Next" at bounding box center [177, 103] width 313 height 13
drag, startPoint x: 169, startPoint y: 103, endPoint x: 189, endPoint y: 106, distance: 20.3
click at [170, 103] on button "Next" at bounding box center [178, 103] width 31 height 13
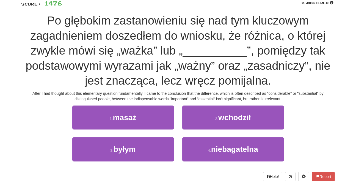
scroll to position [41, 0]
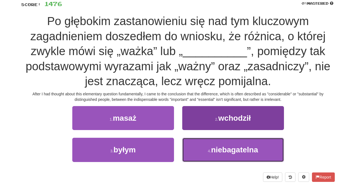
click at [198, 153] on button "4 . niebagatelna" at bounding box center [233, 149] width 102 height 24
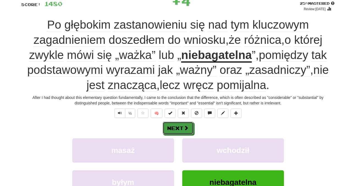
click at [180, 126] on button "Next" at bounding box center [178, 127] width 31 height 13
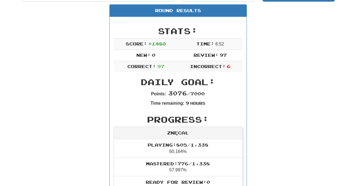
scroll to position [0, 0]
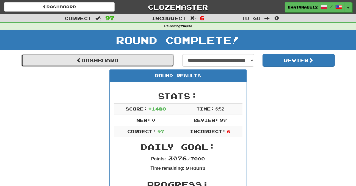
click at [141, 60] on link "Dashboard" at bounding box center [97, 60] width 153 height 13
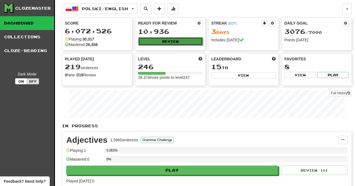
click at [173, 41] on button "Review" at bounding box center [170, 41] width 64 height 8
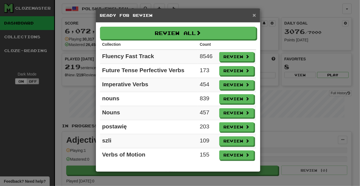
click at [254, 16] on span "×" at bounding box center [254, 15] width 3 height 6
